Goal: Transaction & Acquisition: Purchase product/service

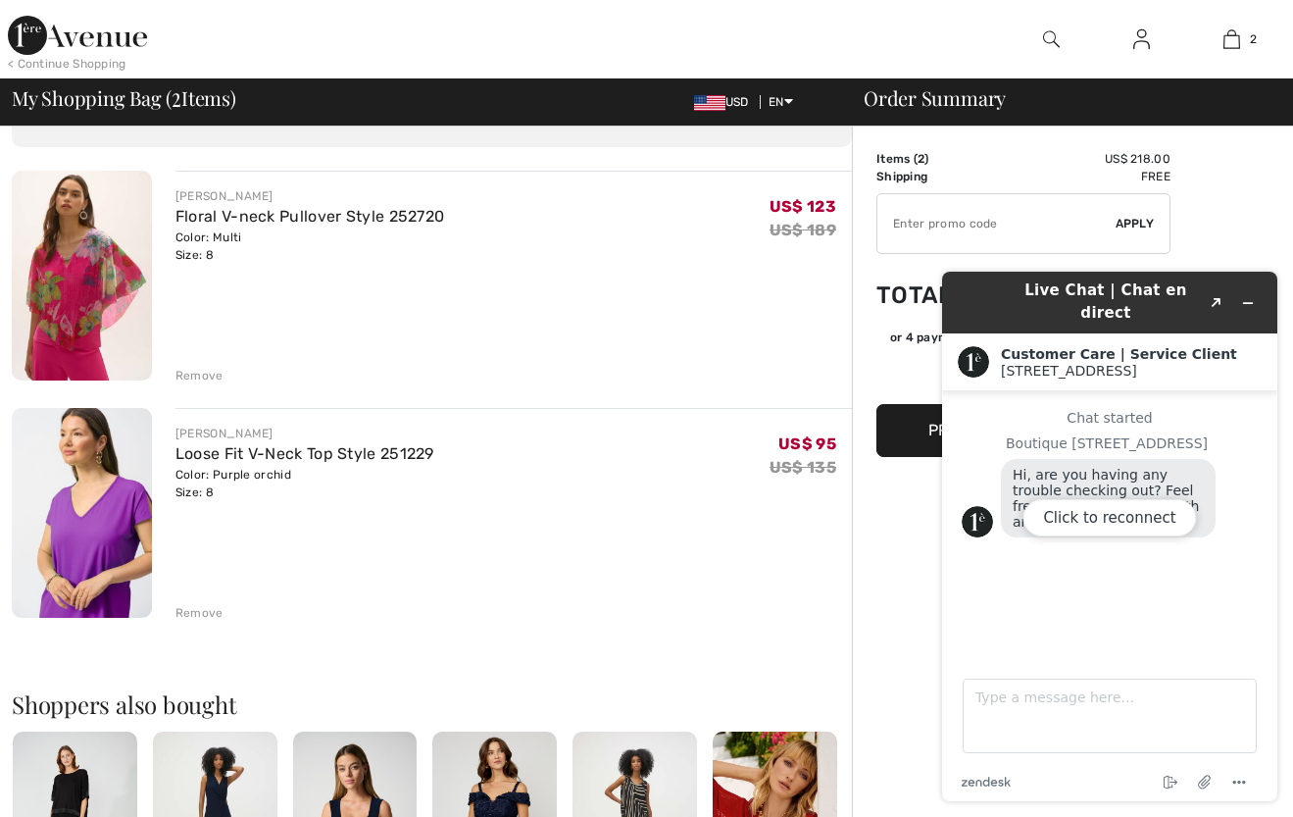
click at [1233, 176] on div "Order Summary Details Items ( 2 ) US$ 218.00 Promo code US$ 0.00 Shipping Free …" at bounding box center [1072, 711] width 441 height 1402
click at [758, 529] on div "[PERSON_NAME] Loose Fit V-Neck Top Style 251229 Color: Purple orchid Size: 8 Fi…" at bounding box center [513, 515] width 676 height 214
click at [972, 286] on div "Click to reconnect" at bounding box center [1109, 536] width 335 height 529
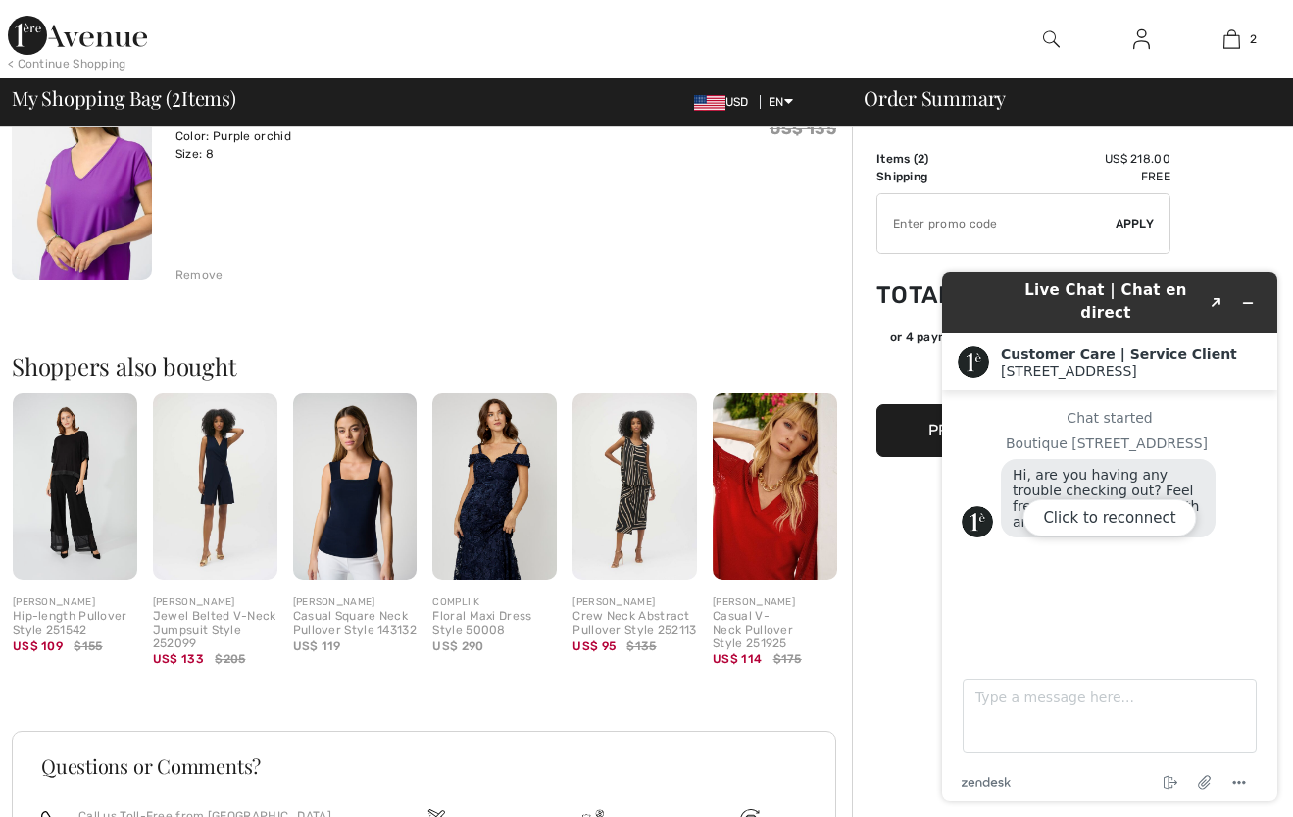
scroll to position [57, 0]
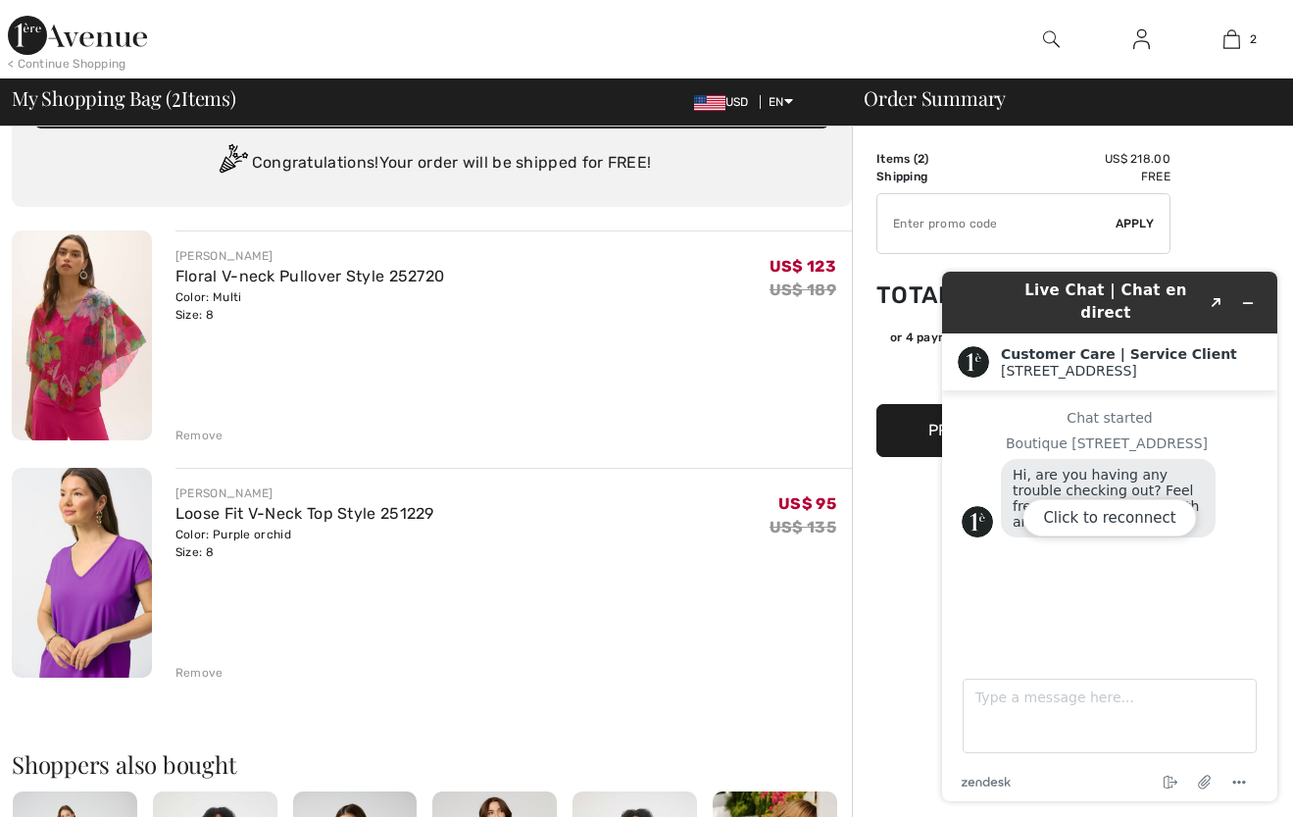
click at [73, 347] on img at bounding box center [82, 335] width 140 height 210
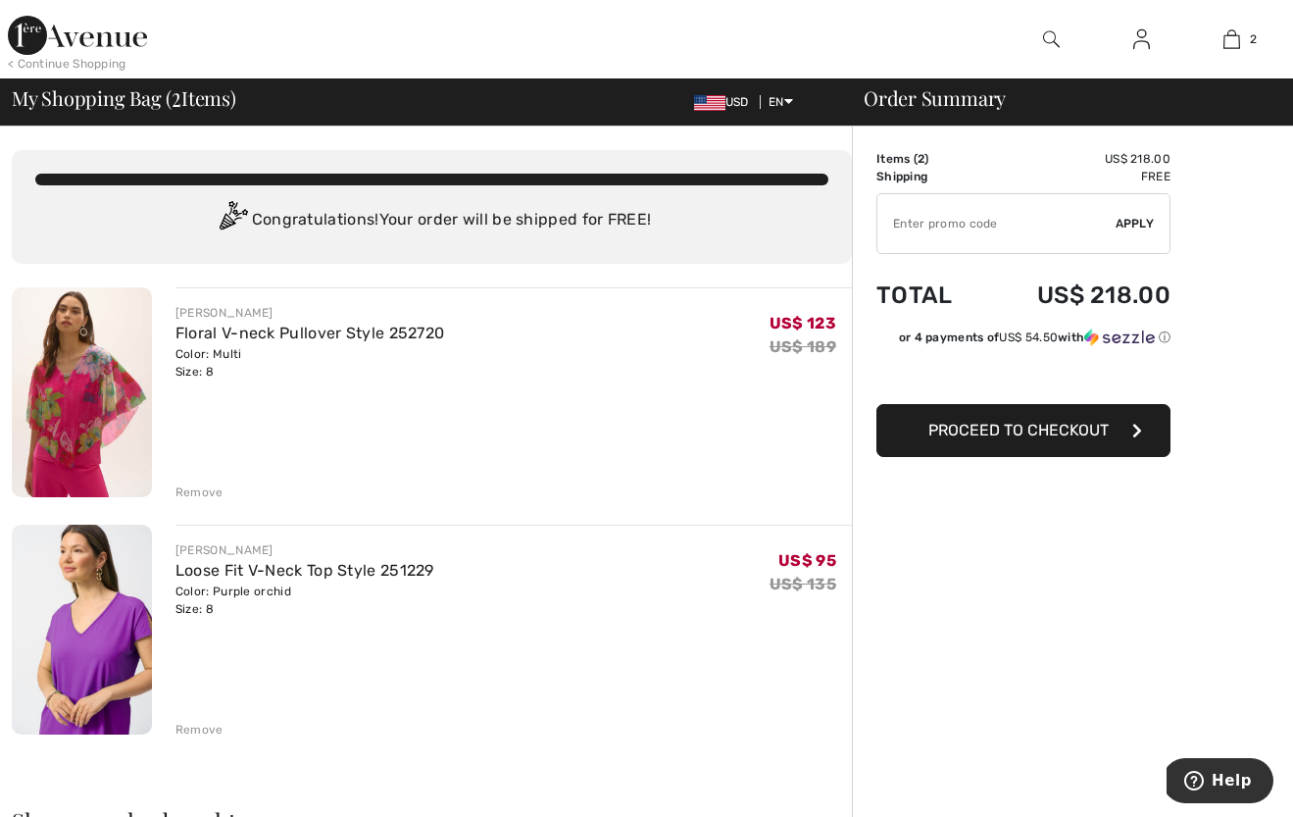
click at [194, 722] on div "Remove" at bounding box center [199, 729] width 48 height 18
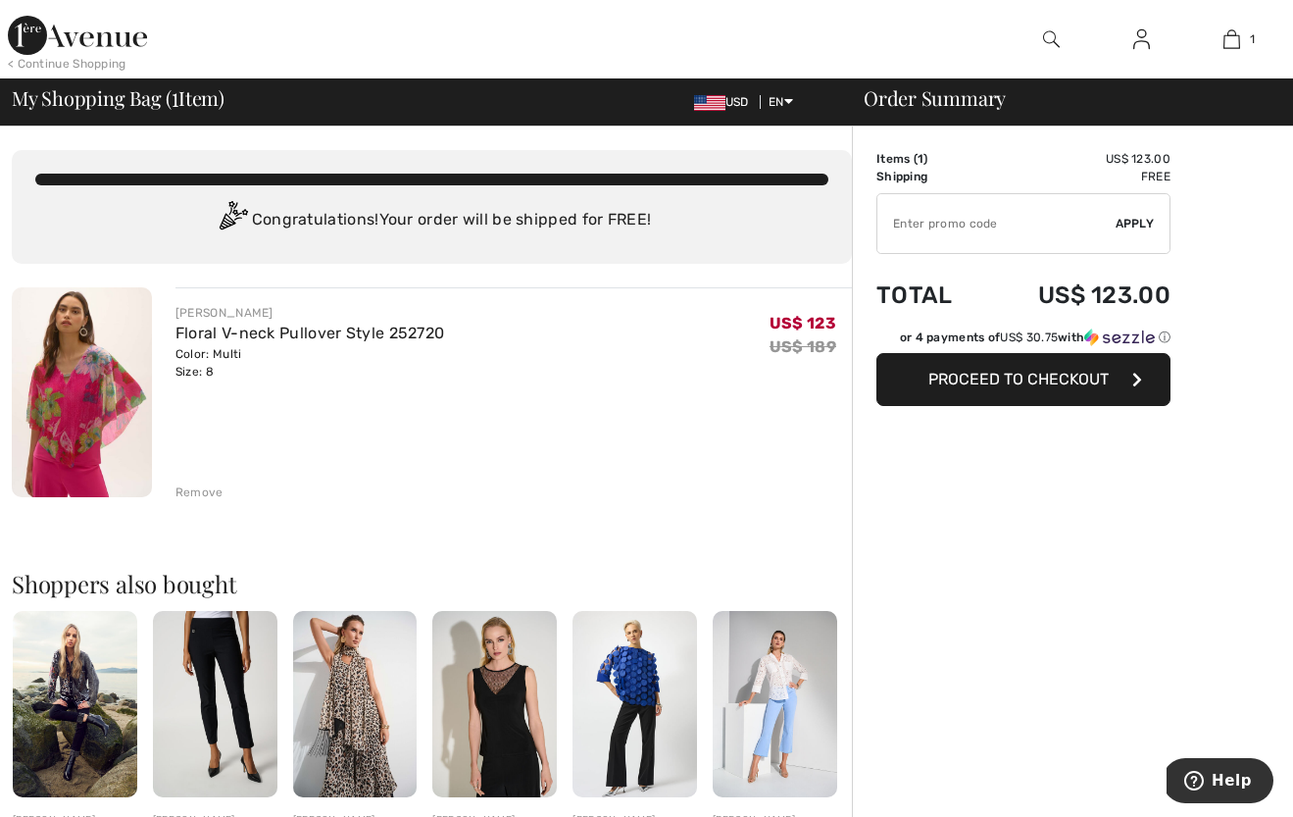
click at [1239, 32] on img at bounding box center [1231, 39] width 17 height 24
